Goal: Navigation & Orientation: Understand site structure

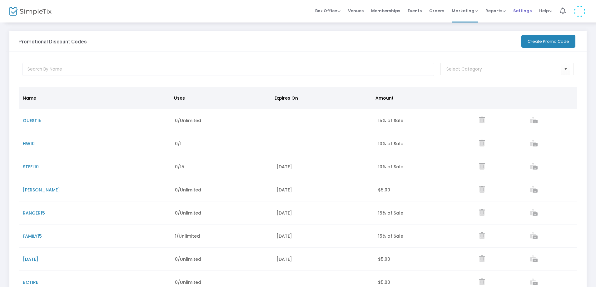
click at [523, 10] on span "Settings" at bounding box center [522, 11] width 18 height 16
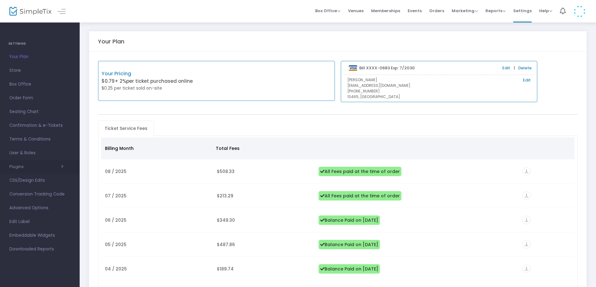
click at [24, 166] on button "Plugins" at bounding box center [36, 166] width 54 height 5
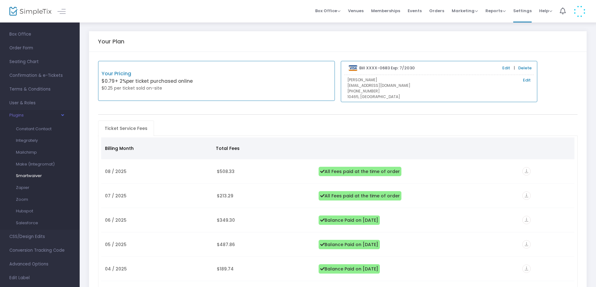
scroll to position [62, 0]
click at [46, 236] on span "Conversion Tracking Code" at bounding box center [39, 238] width 61 height 8
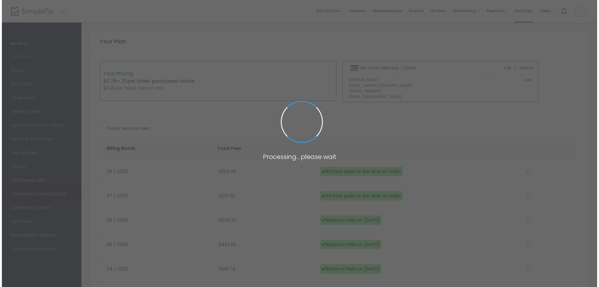
scroll to position [0, 0]
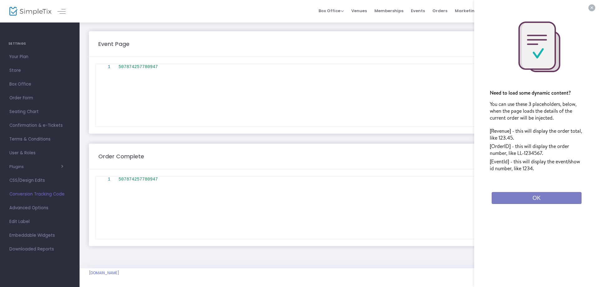
click at [592, 8] on button "×" at bounding box center [592, 7] width 7 height 7
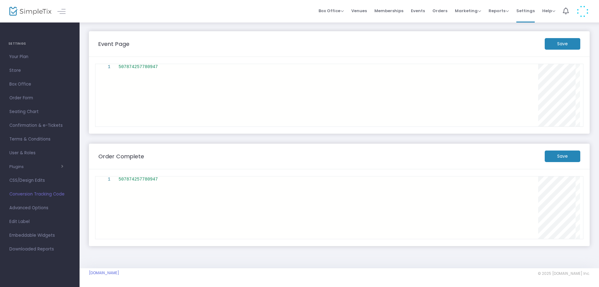
click at [163, 179] on div "507874257780947" at bounding box center [331, 179] width 424 height 6
click at [167, 69] on div "507874257780947" at bounding box center [331, 67] width 424 height 6
click at [42, 210] on span "Advanced Options" at bounding box center [39, 208] width 61 height 8
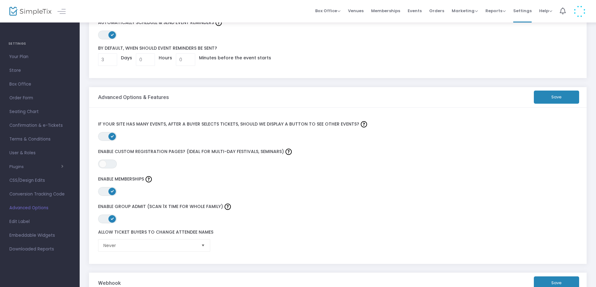
scroll to position [62, 0]
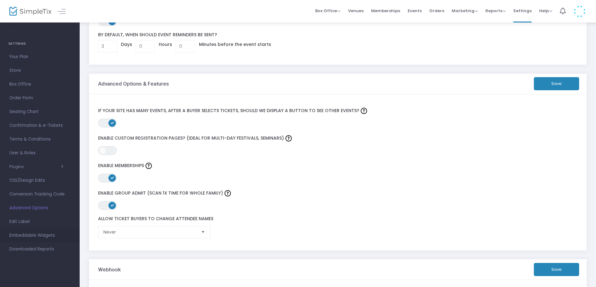
click at [33, 235] on span "Embeddable Widgets" at bounding box center [39, 235] width 61 height 8
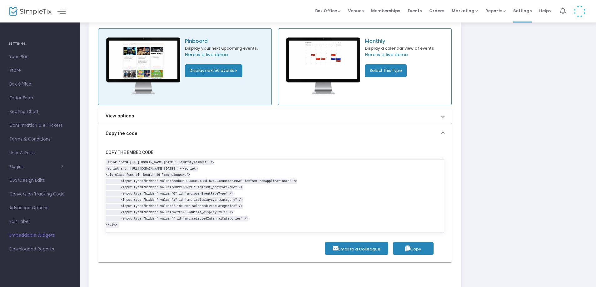
scroll to position [79, 0]
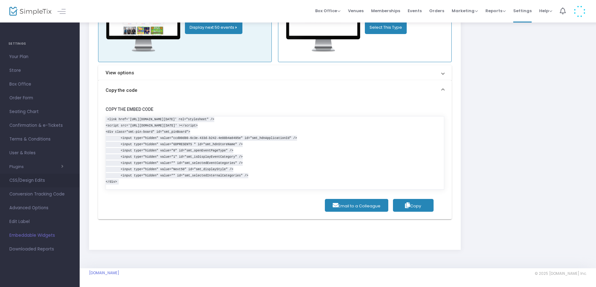
click at [26, 182] on span "CSS/Design Edits" at bounding box center [39, 180] width 61 height 8
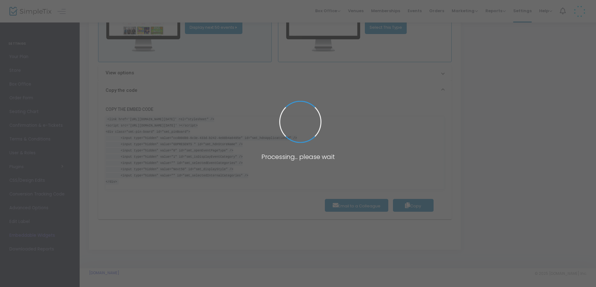
scroll to position [26, 0]
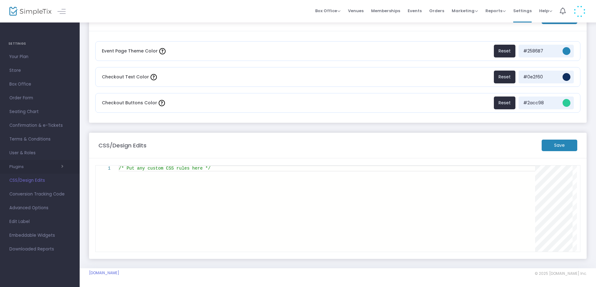
click at [19, 164] on button "Plugins" at bounding box center [36, 166] width 54 height 5
click at [543, 10] on span "Help" at bounding box center [545, 11] width 13 height 6
click at [563, 21] on li "View Docs" at bounding box center [562, 21] width 46 height 12
